Goal: Find specific page/section: Find specific page/section

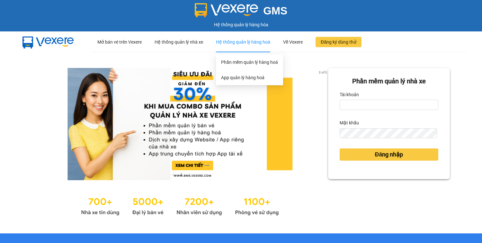
click at [260, 44] on div "Hệ thống quản lý hàng hoá" at bounding box center [243, 42] width 54 height 21
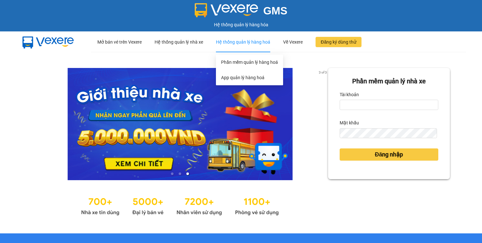
click at [246, 40] on div "Hệ thống quản lý hàng hoá" at bounding box center [243, 42] width 54 height 21
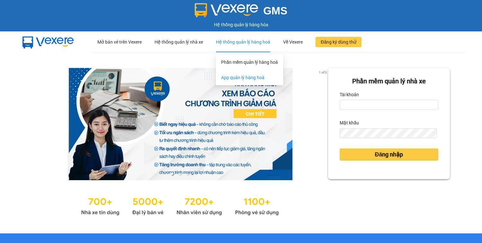
click at [242, 79] on link "App quản lý hàng hoá" at bounding box center [242, 77] width 43 height 5
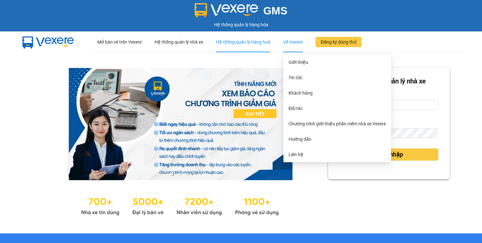
click at [297, 43] on div "Về Vexere" at bounding box center [293, 42] width 20 height 21
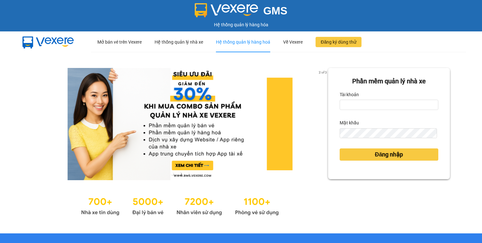
click at [308, 195] on div at bounding box center [180, 205] width 296 height 24
